Goal: Check status: Check status

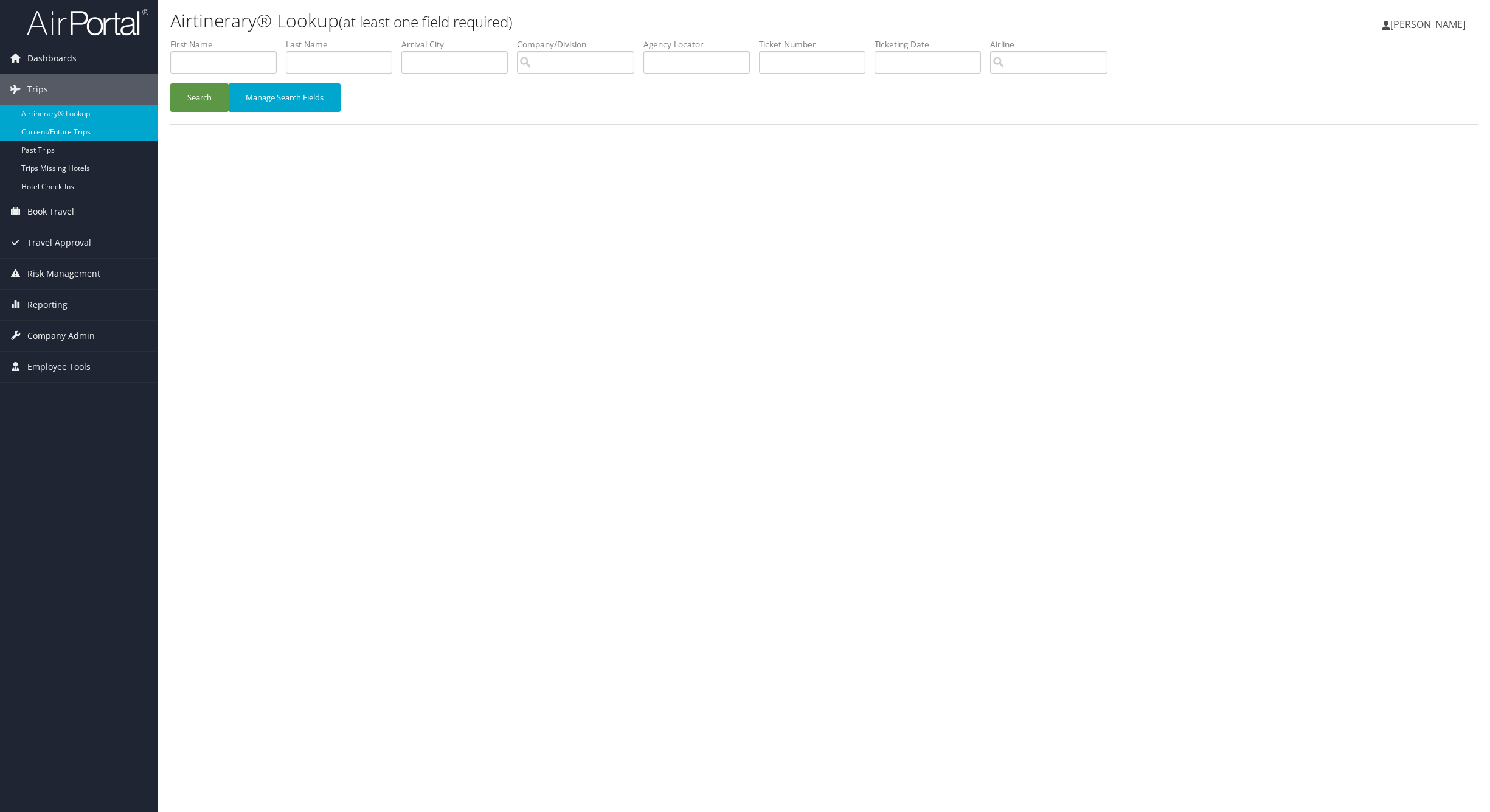
click at [43, 128] on link "Current/Future Trips" at bounding box center [79, 132] width 158 height 18
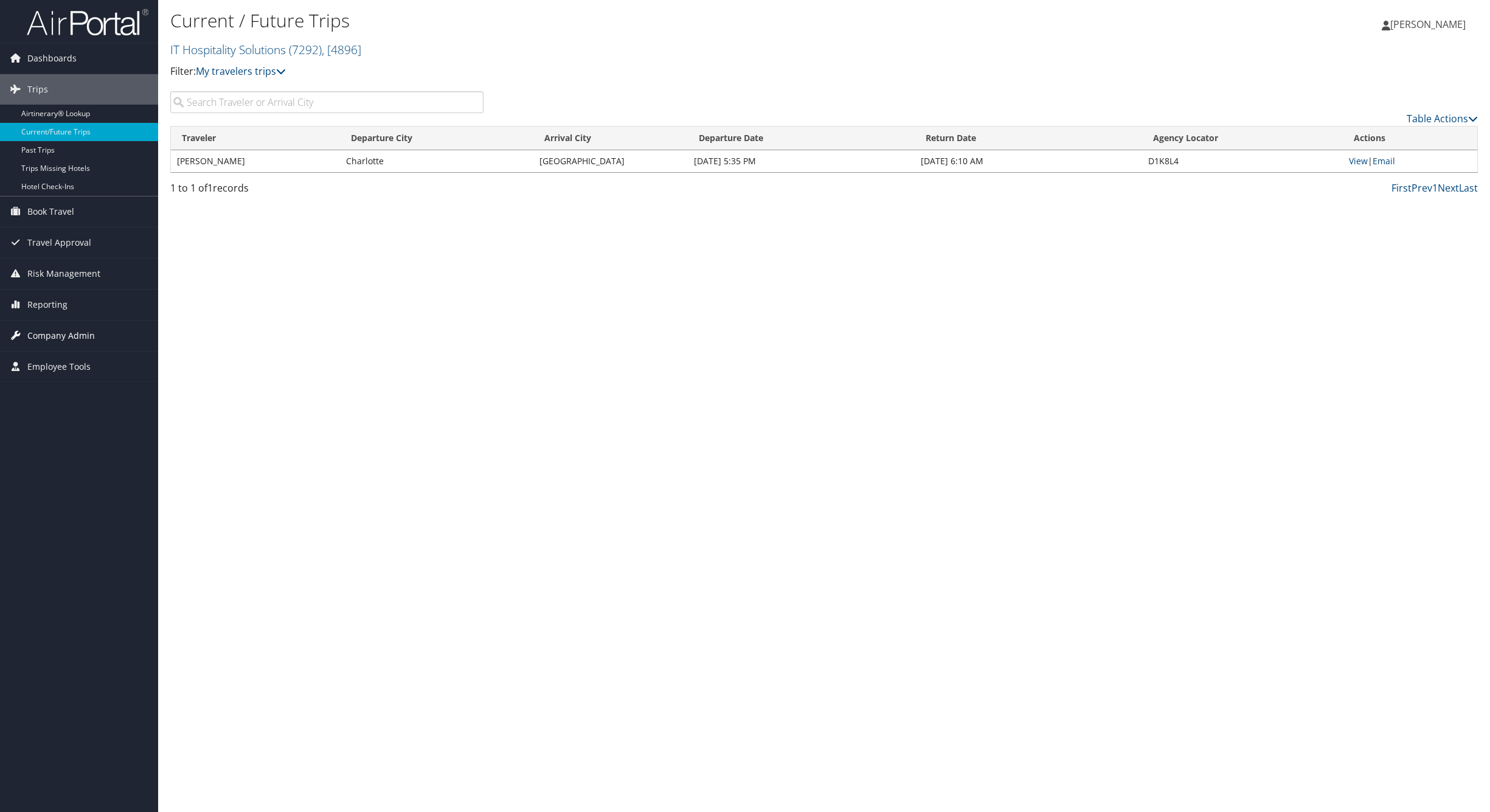
click at [92, 331] on span "Company Admin" at bounding box center [61, 335] width 68 height 30
click at [71, 353] on link "Company Information" at bounding box center [79, 360] width 158 height 18
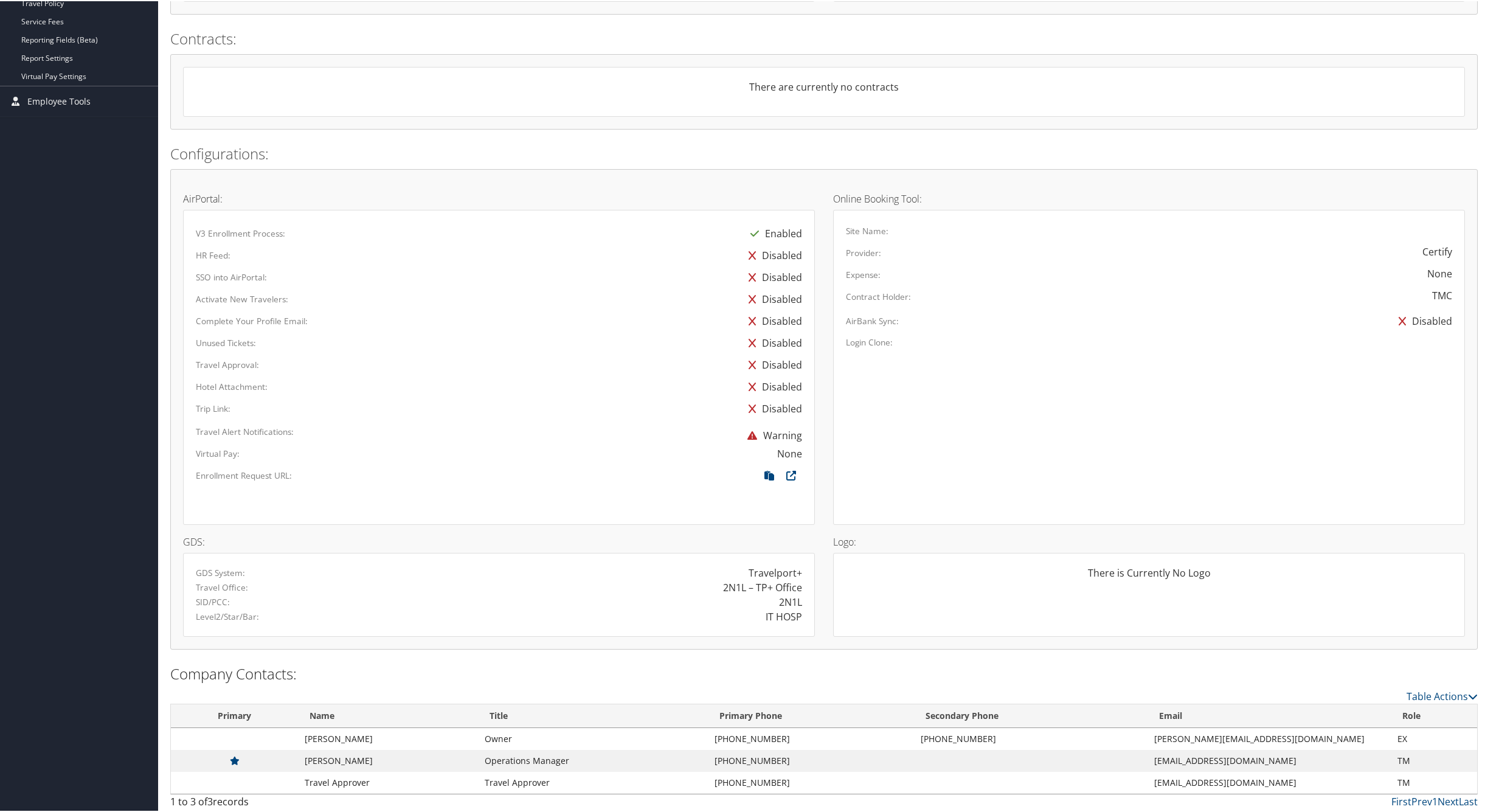
scroll to position [357, 0]
click at [790, 470] on icon at bounding box center [792, 478] width 22 height 16
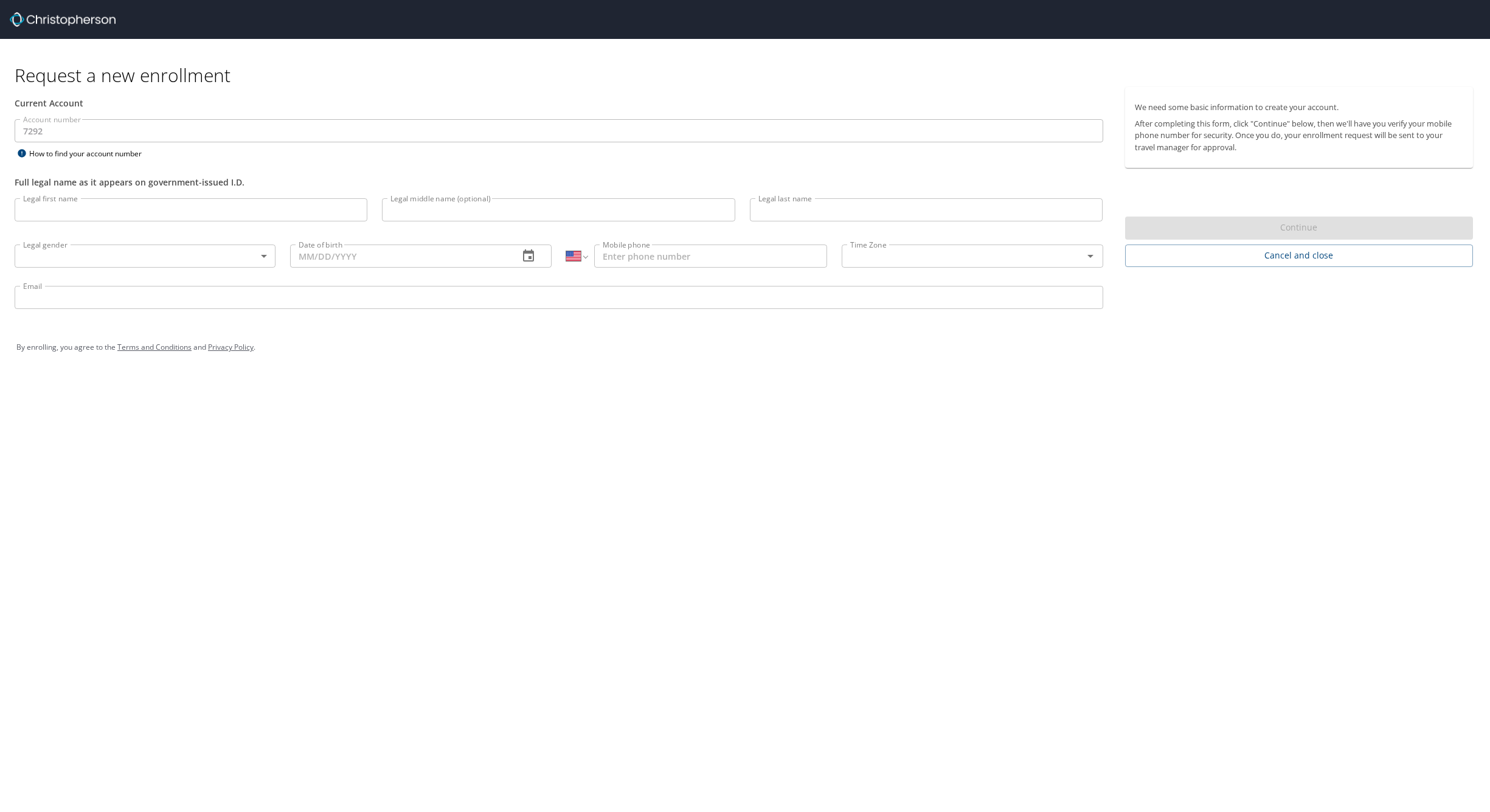
select select "US"
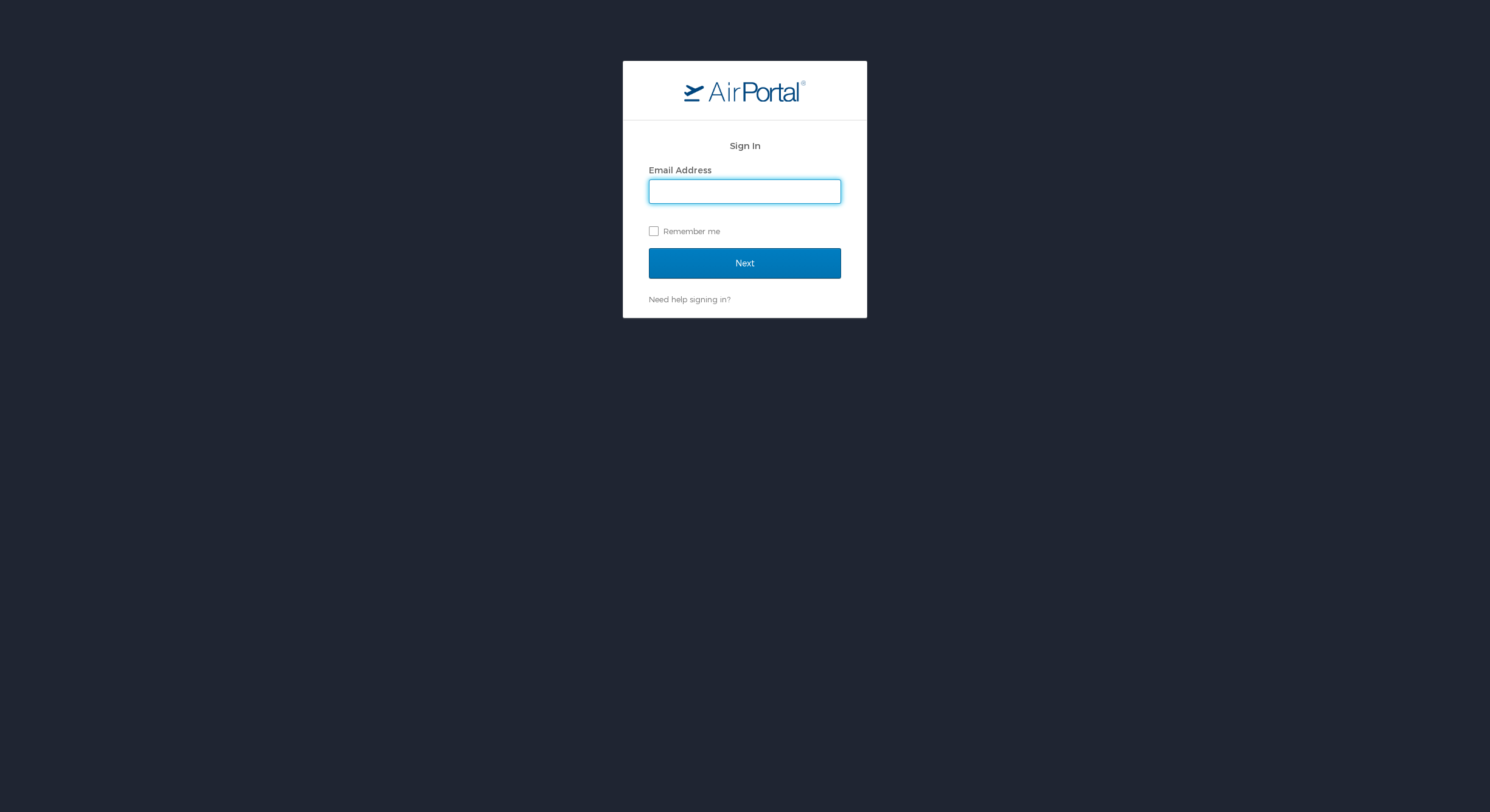
type input "[EMAIL_ADDRESS][DOMAIN_NAME]"
click at [750, 268] on input "Next" at bounding box center [745, 263] width 192 height 30
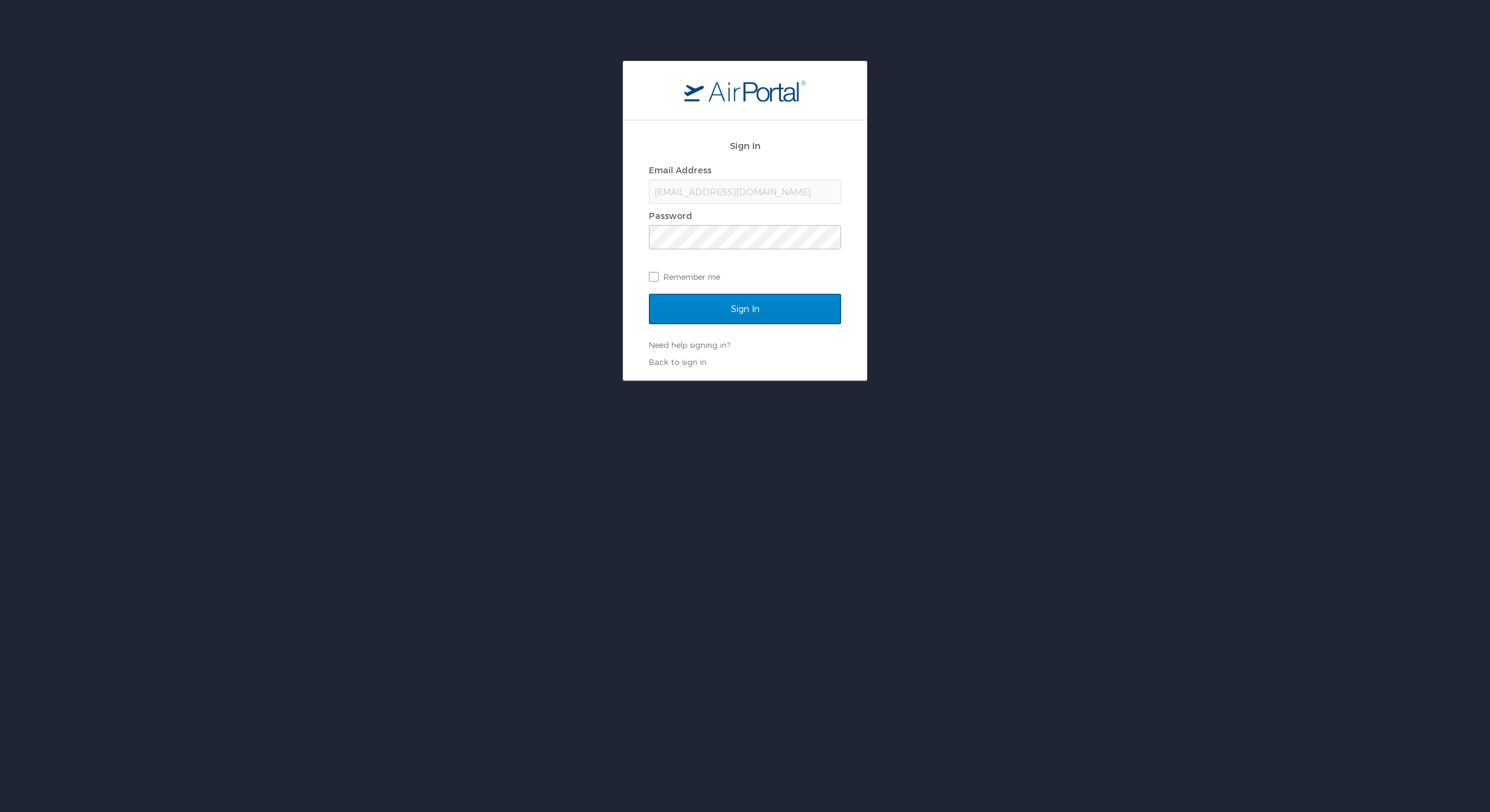
click at [732, 302] on input "Sign In" at bounding box center [745, 308] width 192 height 30
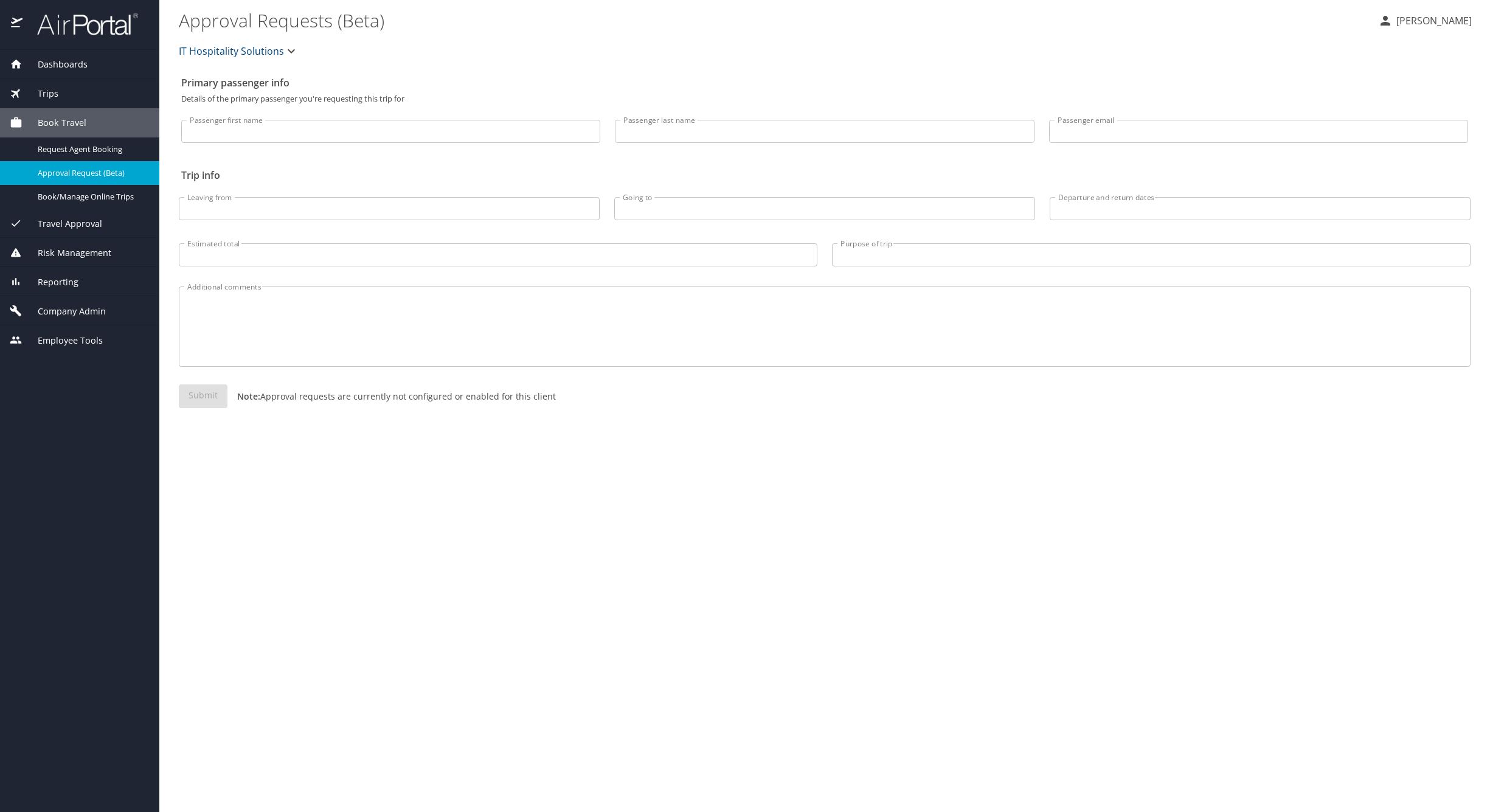
click at [388, 553] on div "Primary passenger info Details of the primary passenger you're requesting this …" at bounding box center [824, 441] width 1291 height 741
click at [487, 279] on div "Additional comments Additional comments" at bounding box center [824, 323] width 1306 height 108
click at [90, 339] on span "Employee Tools" at bounding box center [63, 341] width 80 height 14
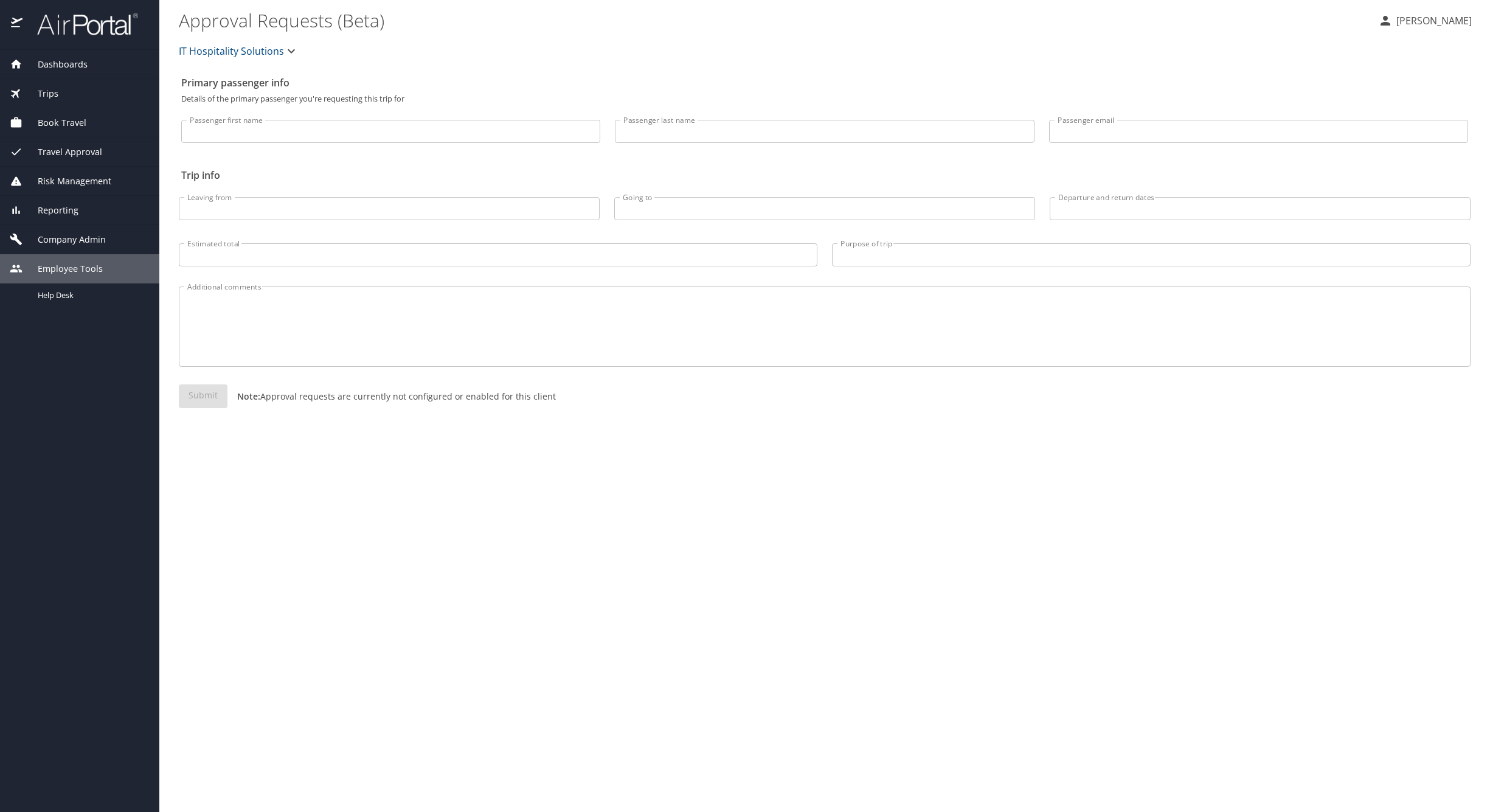
click at [83, 239] on span "Company Admin" at bounding box center [64, 239] width 83 height 14
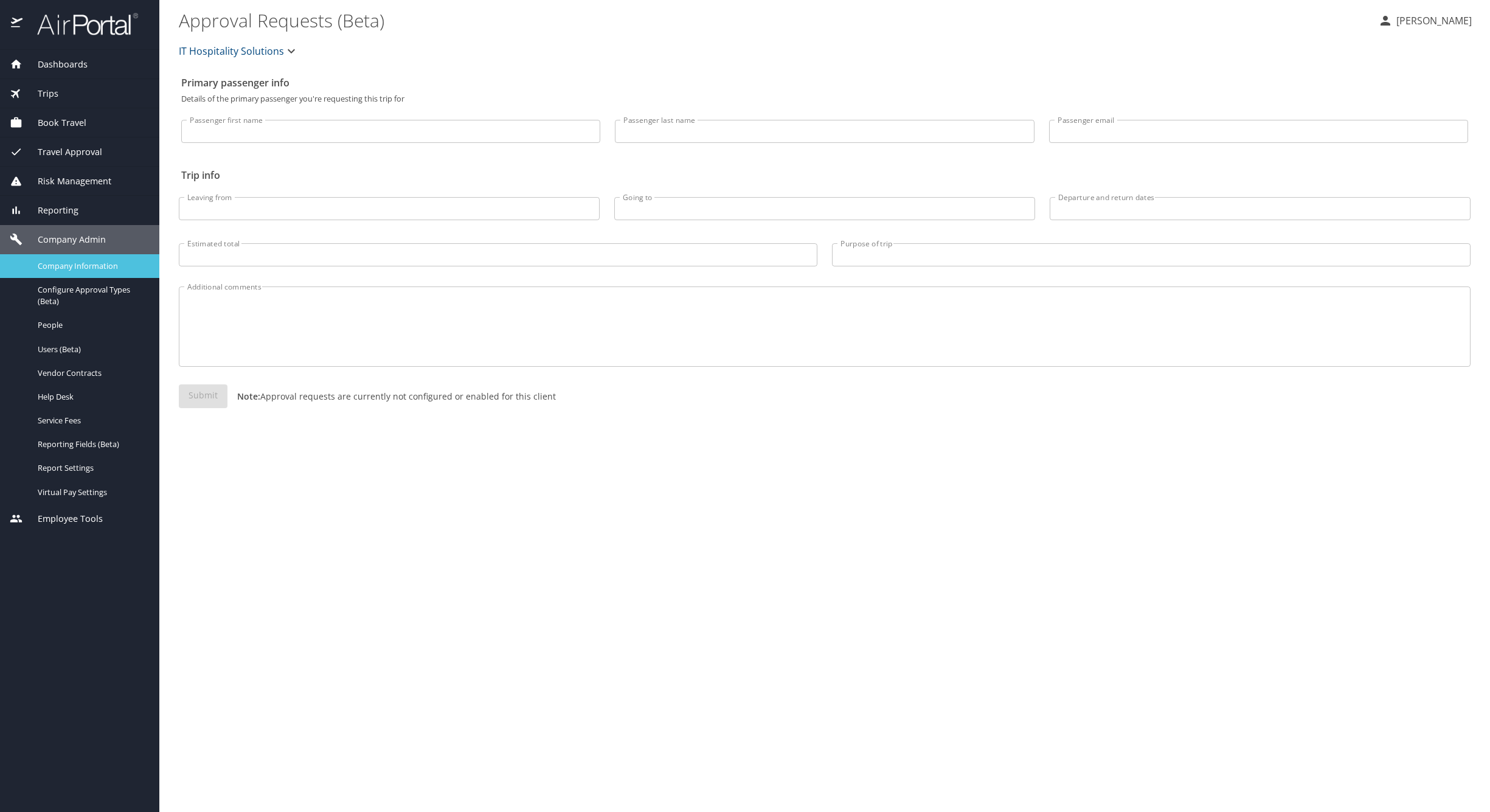
click at [92, 262] on span "Company Information" at bounding box center [91, 266] width 107 height 12
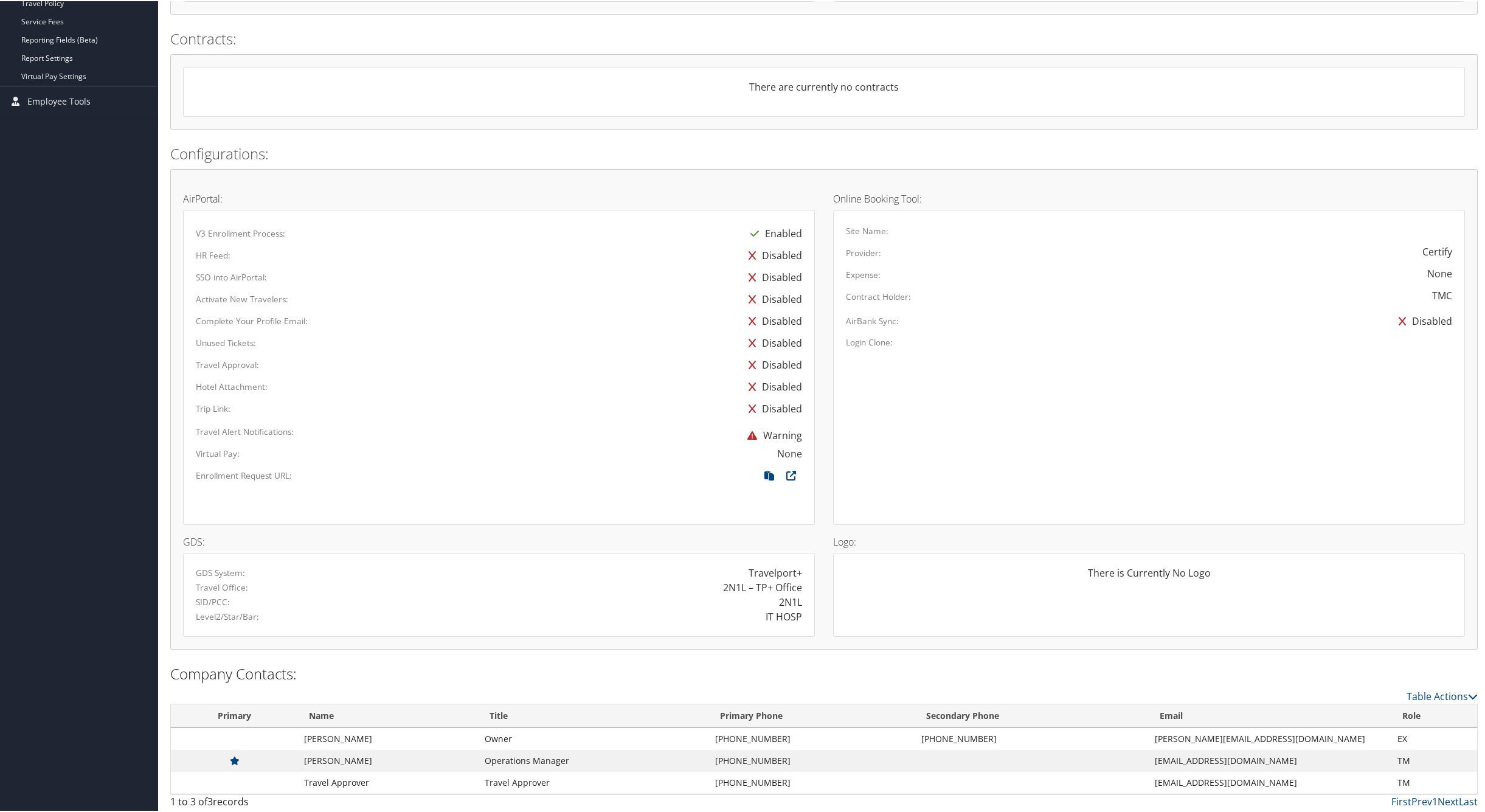
scroll to position [357, 0]
click at [768, 473] on icon at bounding box center [770, 478] width 22 height 16
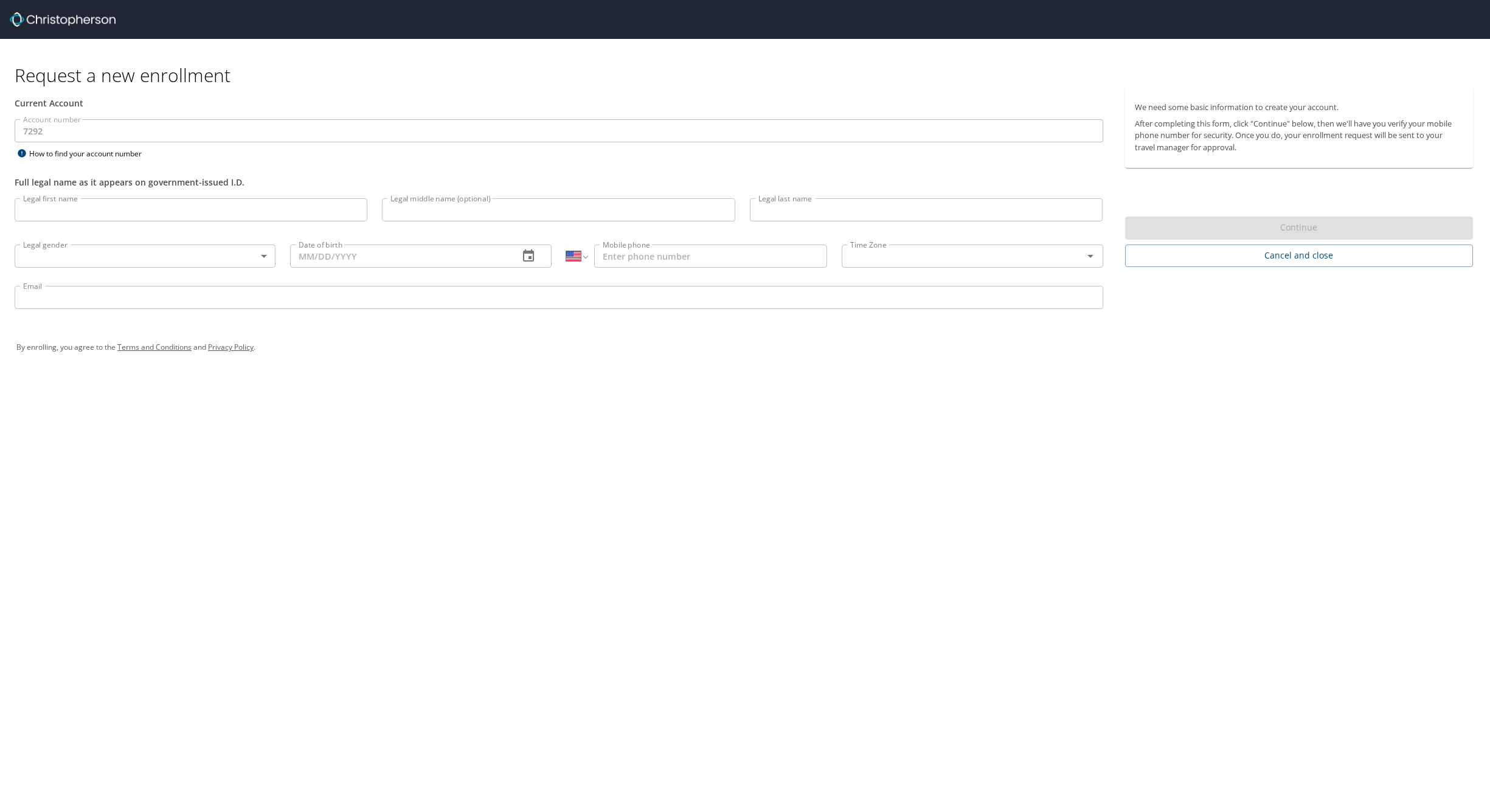
select select "US"
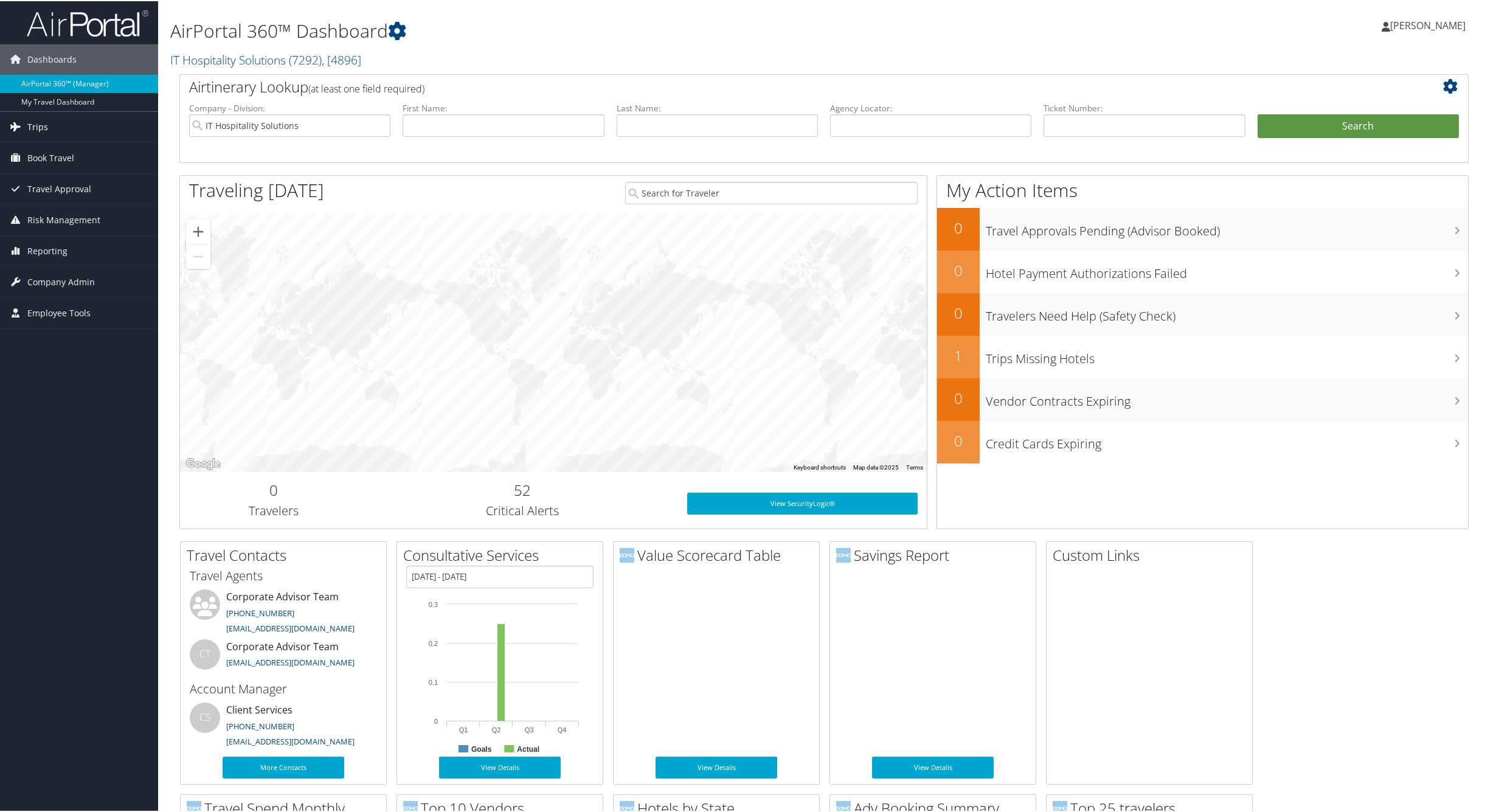
click at [63, 132] on link "Trips" at bounding box center [79, 126] width 158 height 30
click at [74, 170] on link "Current/Future Trips" at bounding box center [79, 168] width 158 height 18
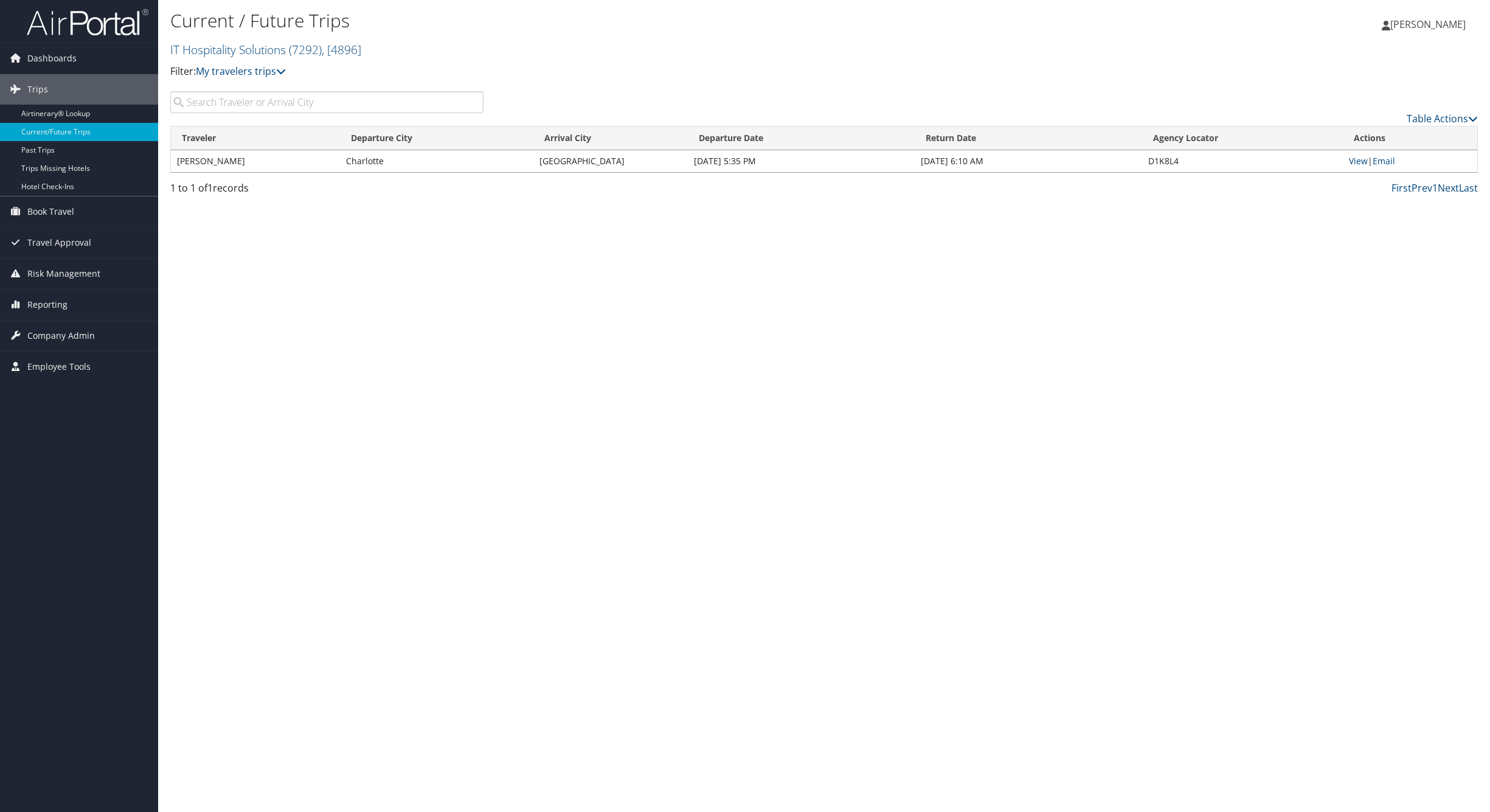
click at [814, 150] on td "[DATE] 5:35 PM" at bounding box center [801, 161] width 227 height 22
click at [1361, 157] on link "View" at bounding box center [1358, 161] width 19 height 12
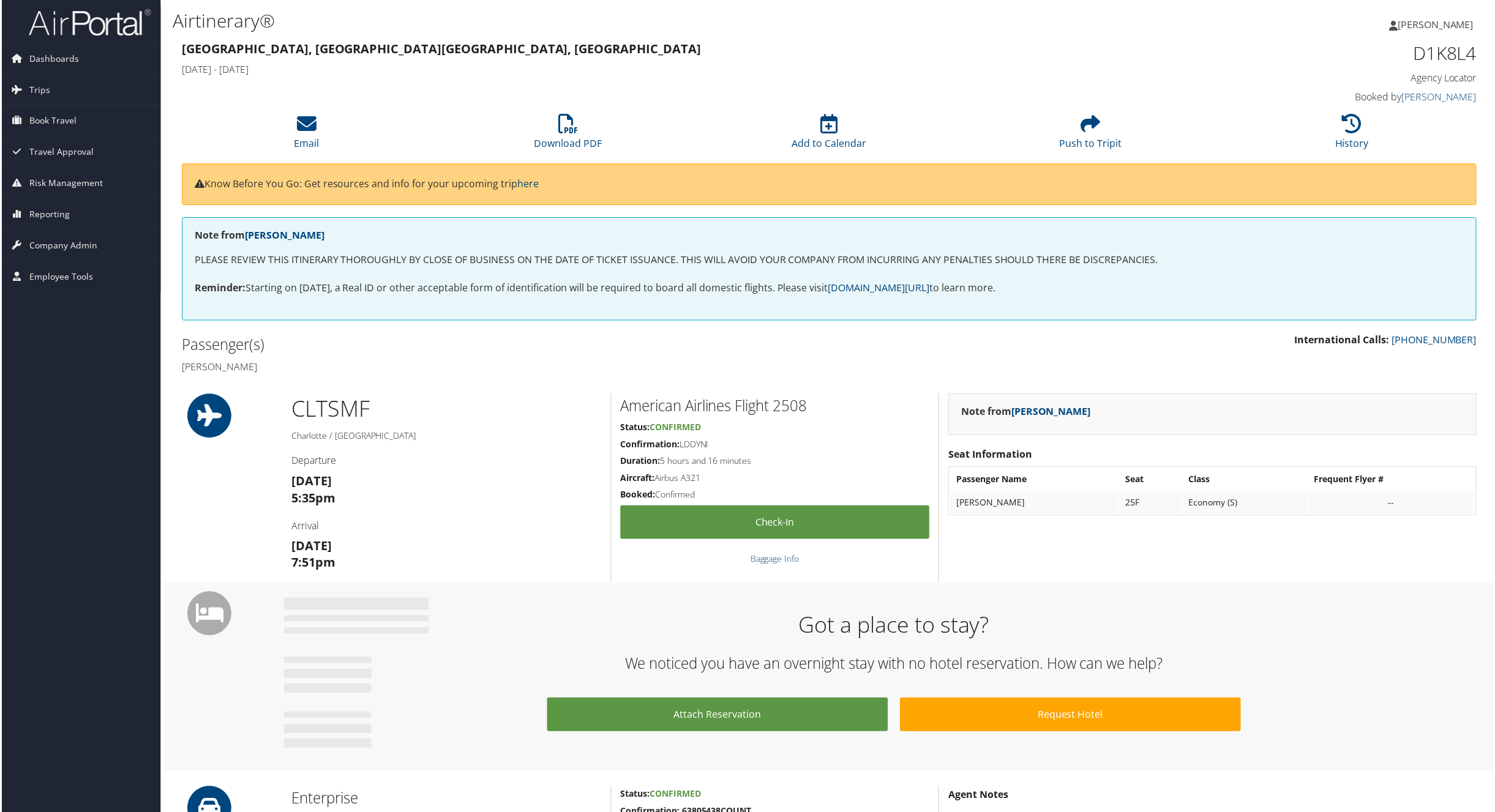
click at [546, 556] on h3 "[DATE] 7:51pm" at bounding box center [446, 556] width 311 height 34
click at [281, 408] on div "CLT SMF Charlotte / [GEOGRAPHIC_DATA] Departure [DATE] 5:35pm Arrival [DATE] 7:…" at bounding box center [446, 489] width 329 height 189
click at [633, 409] on h2 "American Airlines Flight 2508" at bounding box center [775, 407] width 310 height 21
